Goal: Information Seeking & Learning: Understand process/instructions

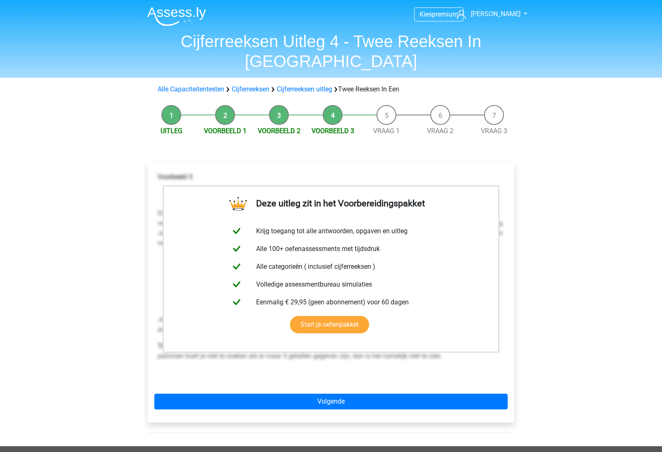
click at [278, 105] on li "Voorbeeld 2" at bounding box center [279, 120] width 54 height 31
click at [219, 105] on li "Voorbeeld 1" at bounding box center [225, 120] width 54 height 31
click at [175, 105] on li "Uitleg" at bounding box center [171, 120] width 54 height 31
drag, startPoint x: 214, startPoint y: 98, endPoint x: 220, endPoint y: 98, distance: 5.8
click at [214, 105] on li "Voorbeeld 1" at bounding box center [225, 120] width 54 height 31
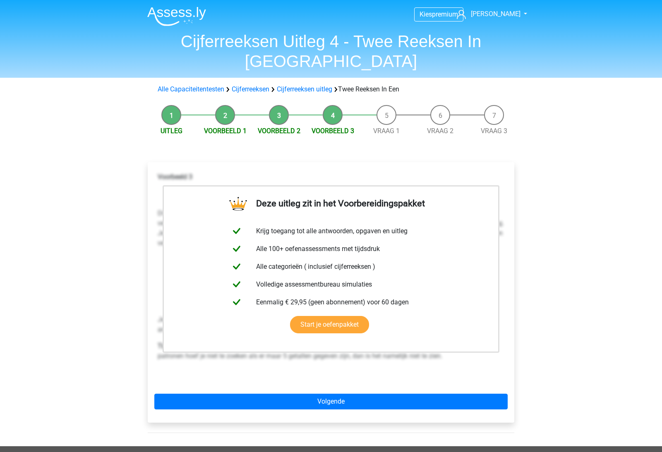
drag, startPoint x: 223, startPoint y: 98, endPoint x: 272, endPoint y: 98, distance: 48.8
click at [223, 105] on li "Voorbeeld 1" at bounding box center [225, 120] width 54 height 31
click at [285, 85] on link "Cijferreeksen uitleg" at bounding box center [304, 89] width 55 height 8
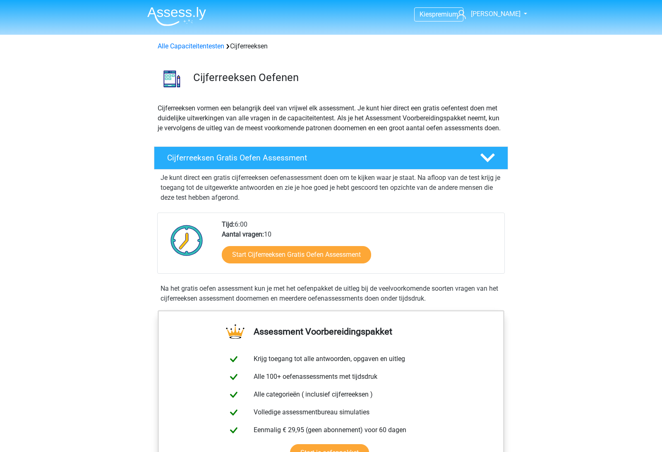
scroll to position [534, 0]
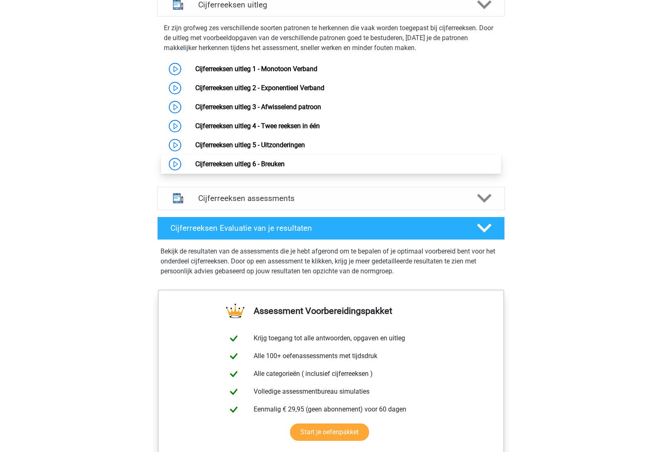
click at [231, 168] on link "Cijferreeksen uitleg 6 - Breuken" at bounding box center [239, 164] width 89 height 8
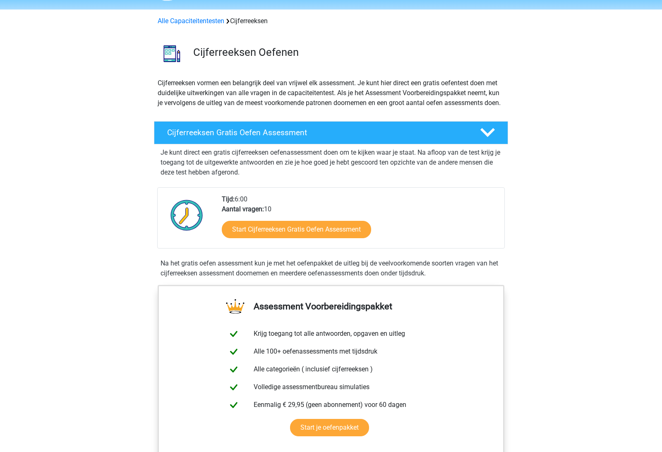
scroll to position [0, 0]
